Goal: Task Accomplishment & Management: Manage account settings

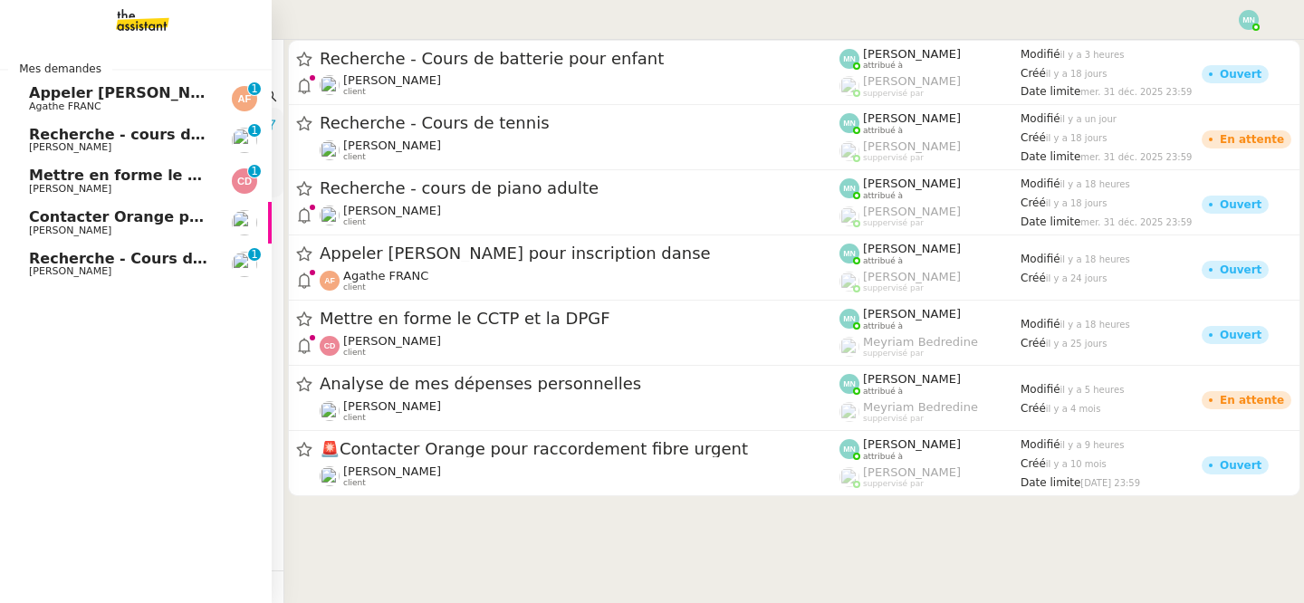
click at [85, 236] on link "Contacter Orange pour raccordement fibre urgent [PERSON_NAME]" at bounding box center [136, 223] width 272 height 42
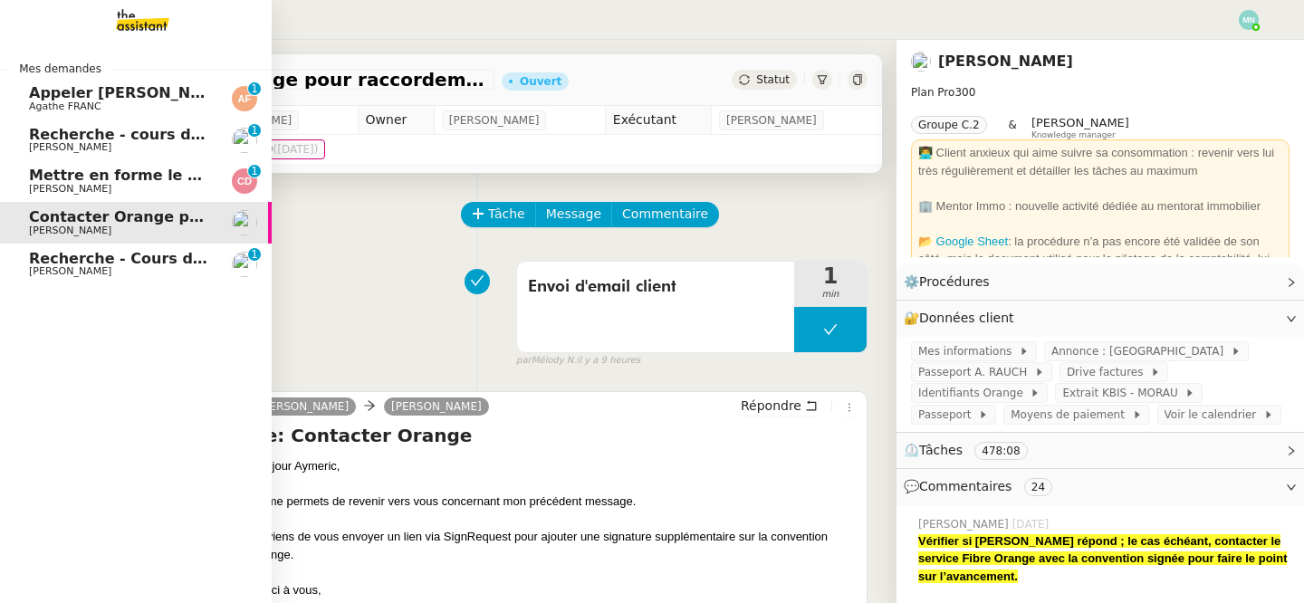
click at [94, 149] on span "[PERSON_NAME]" at bounding box center [70, 147] width 82 height 12
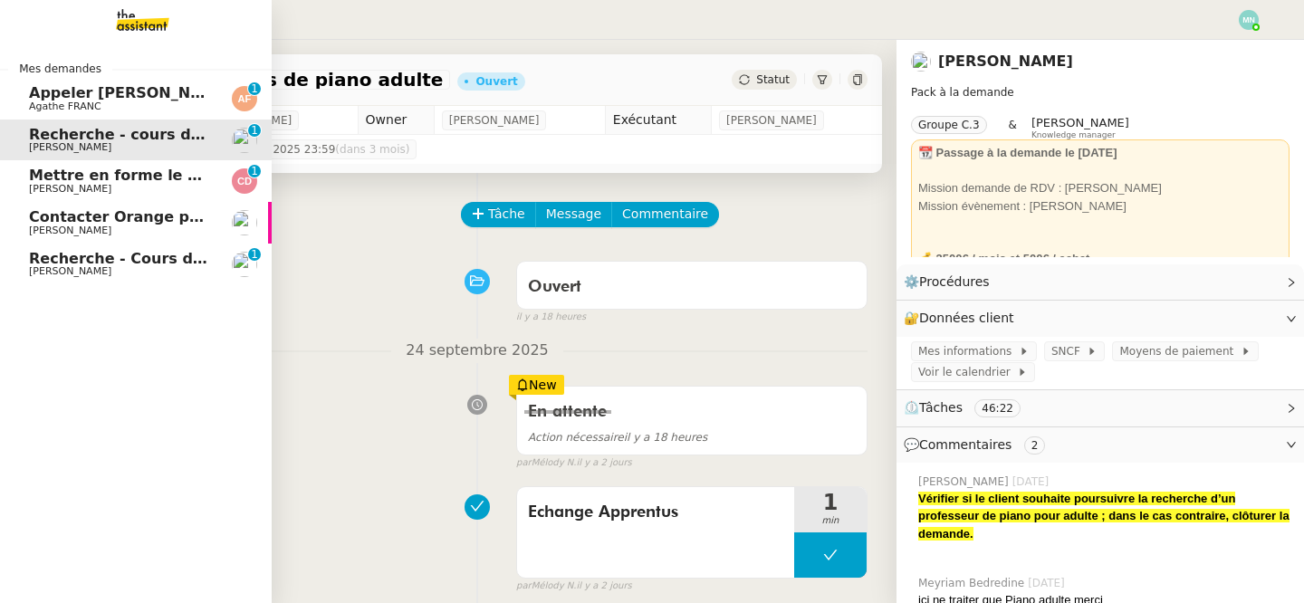
click at [72, 99] on span "Appeler [PERSON_NAME] pour inscription danse" at bounding box center [225, 92] width 392 height 17
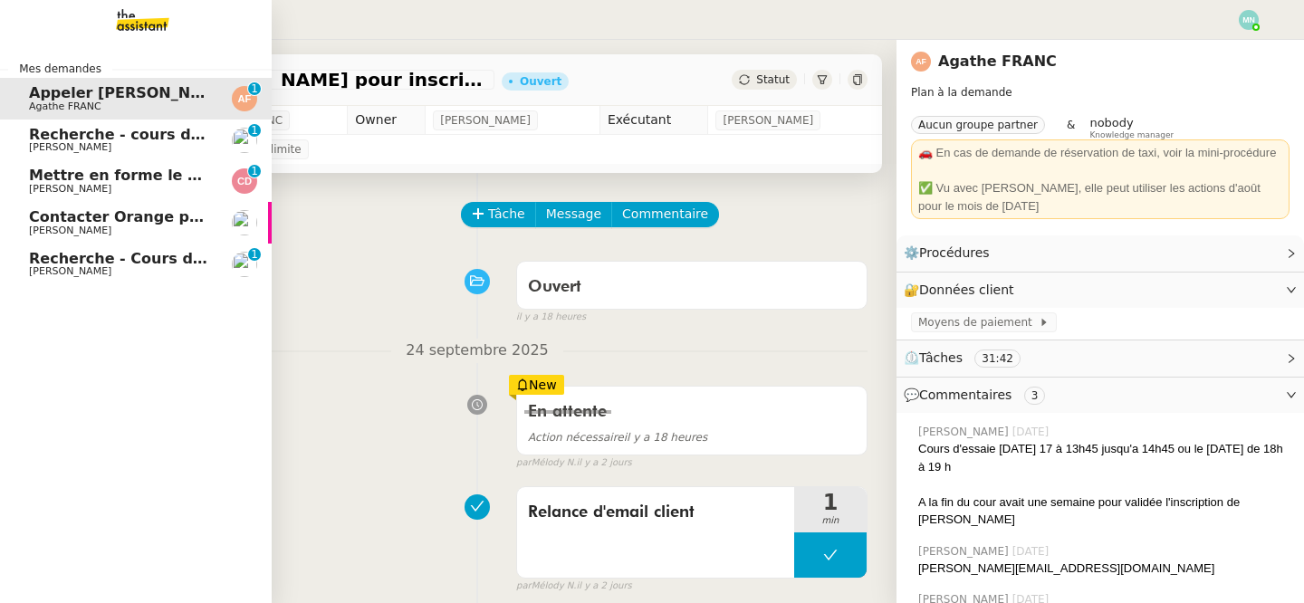
click at [56, 264] on span "Recherche - Cours de batterie pour enfant" at bounding box center [202, 258] width 346 height 17
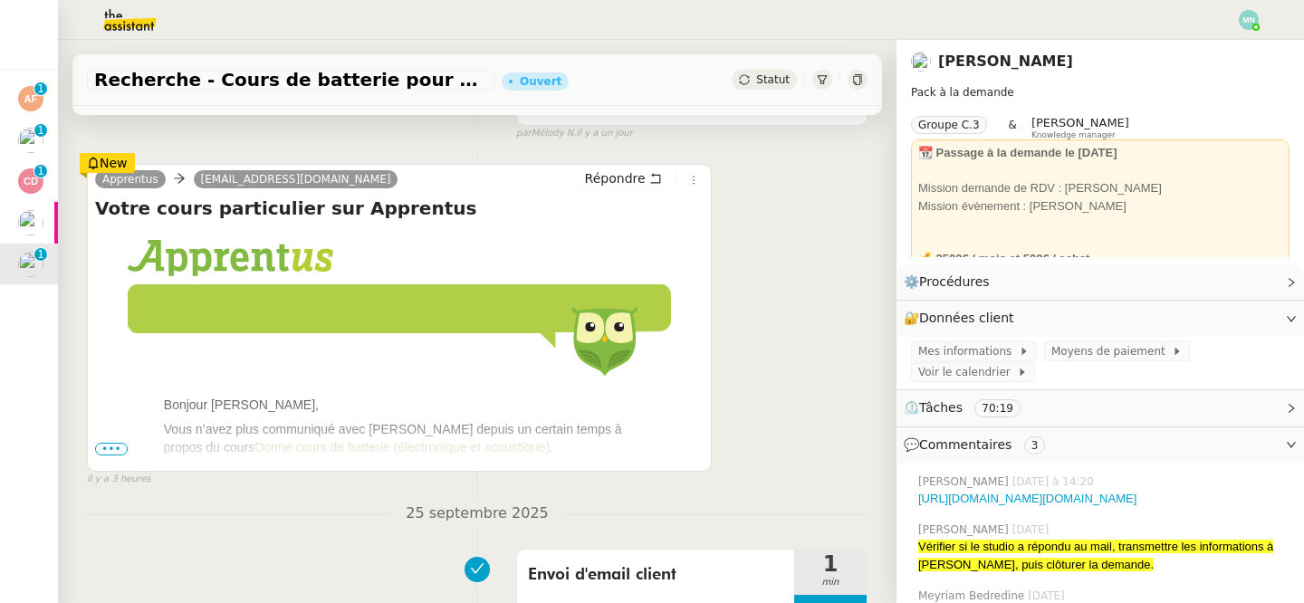
scroll to position [359, 0]
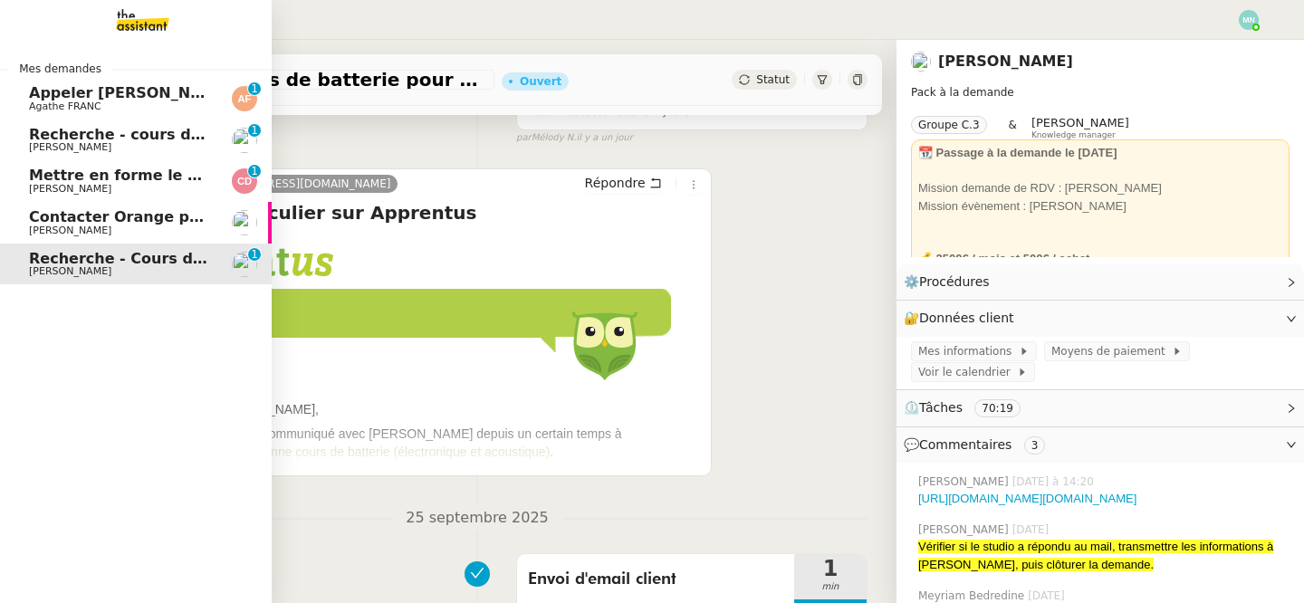
click at [122, 191] on span "[PERSON_NAME]" at bounding box center [120, 189] width 183 height 11
